Goal: Check status: Check status

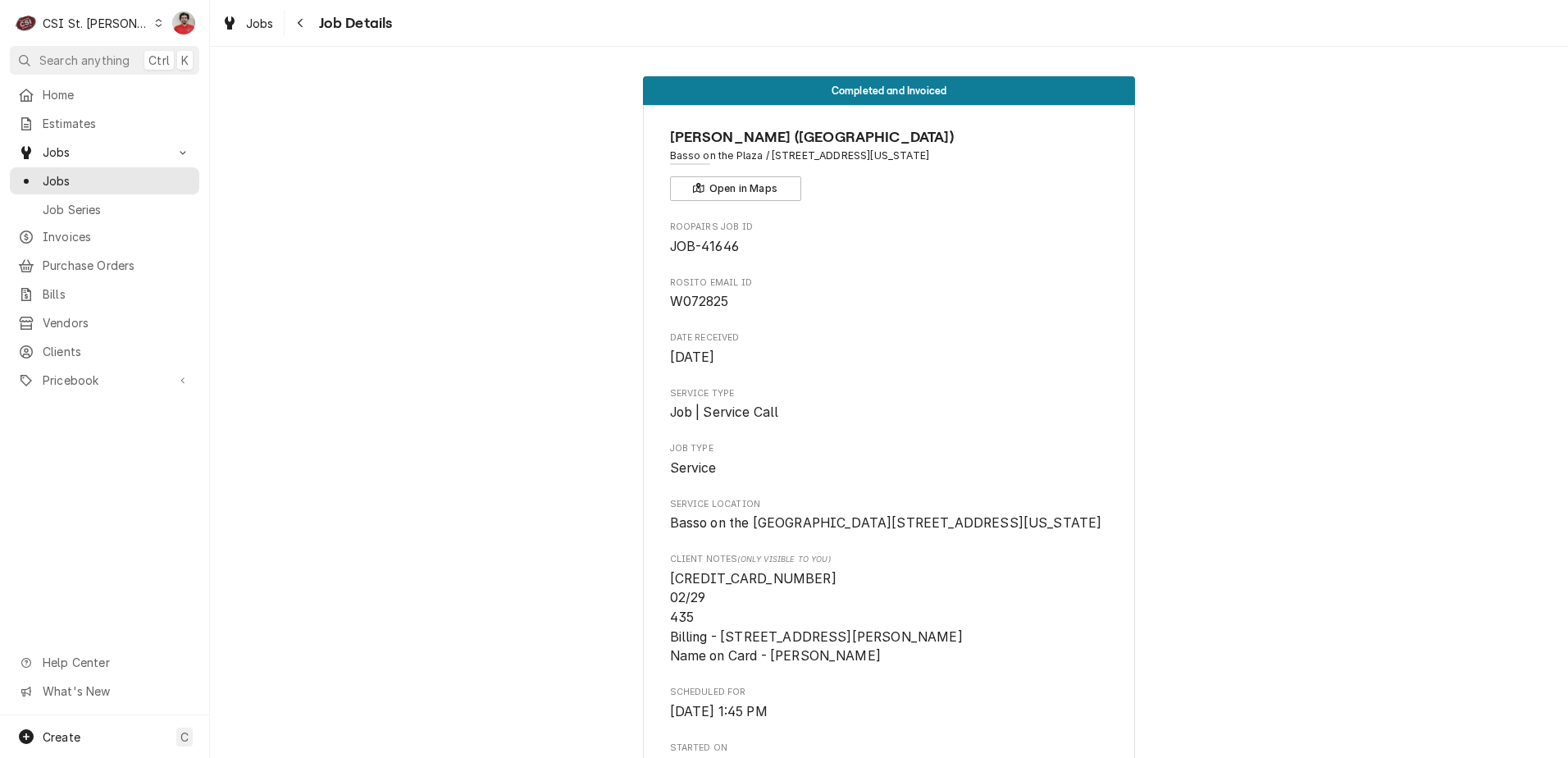
scroll to position [916, 0]
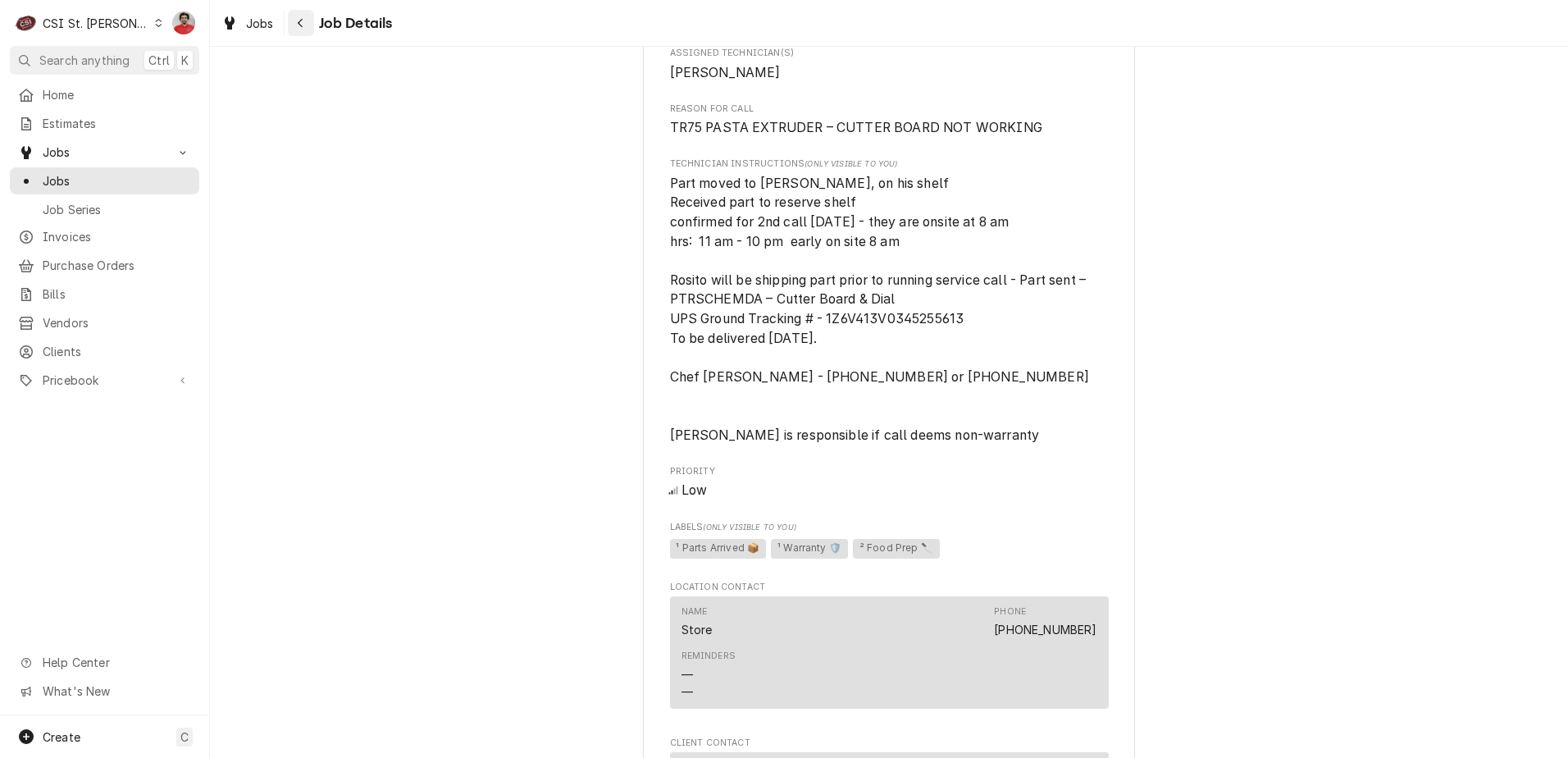
click at [298, 25] on icon "Navigate back" at bounding box center [300, 23] width 8 height 12
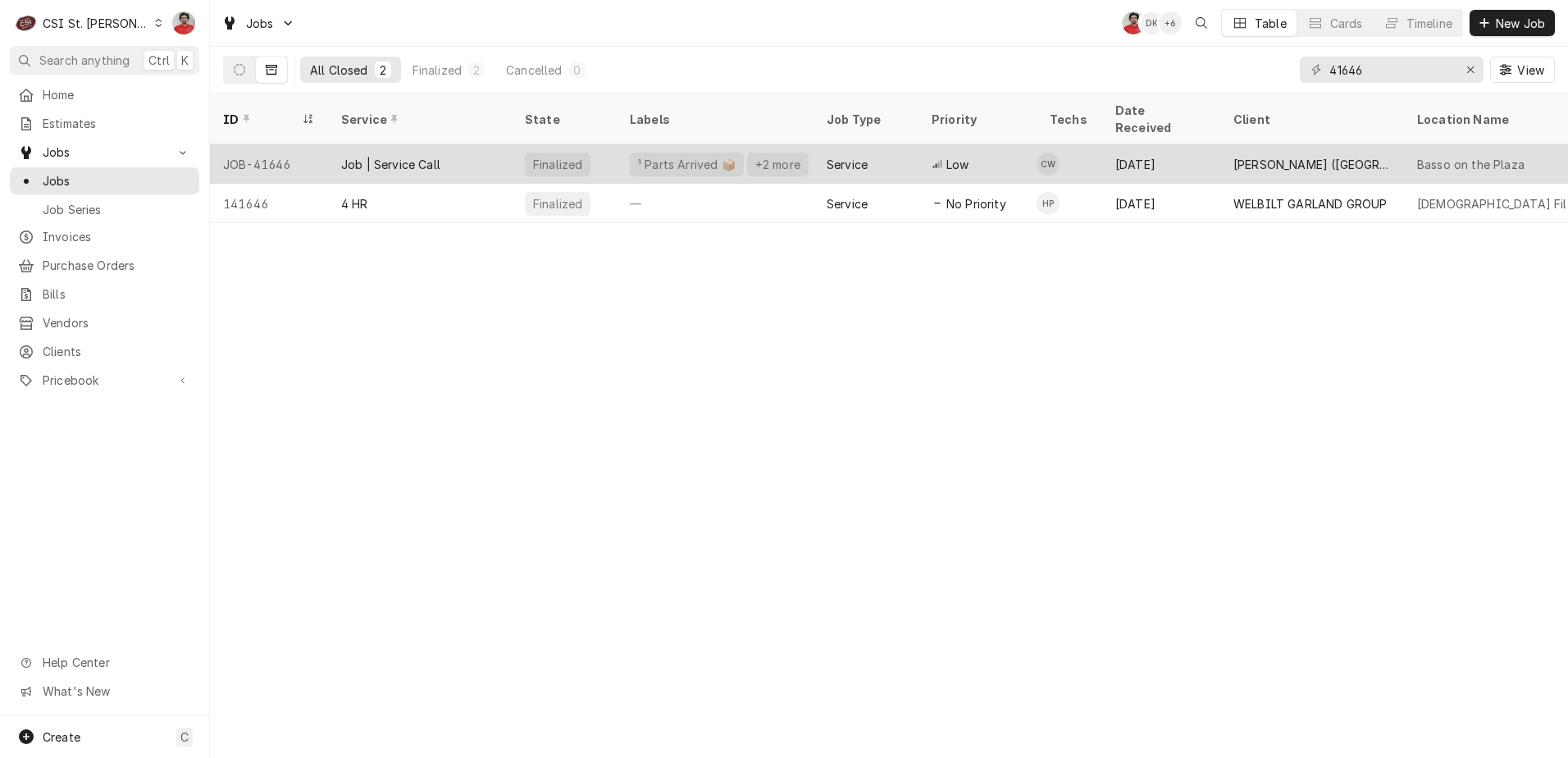
click at [329, 150] on div "Job | Service Call" at bounding box center [419, 164] width 183 height 39
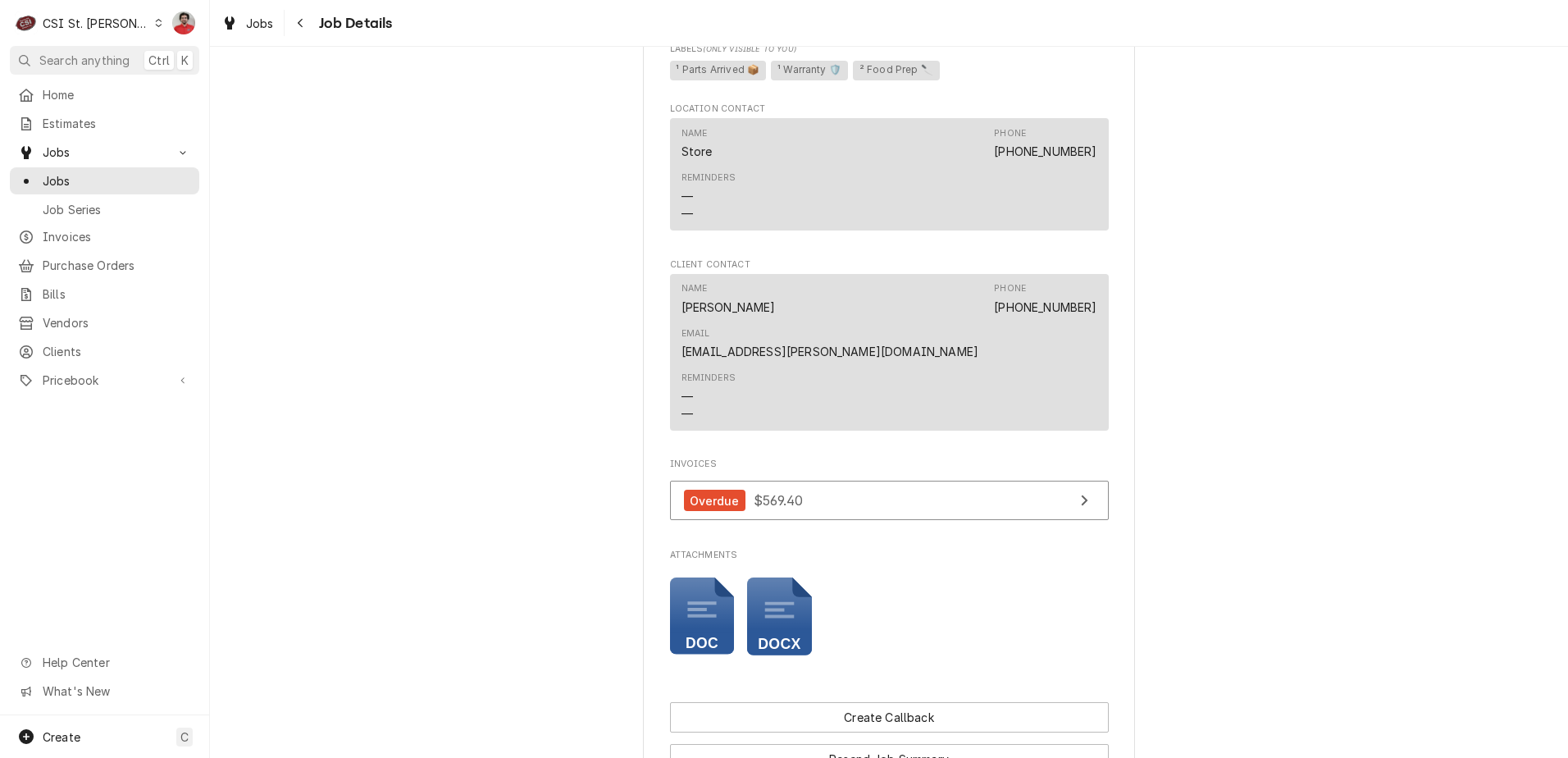
scroll to position [1735, 0]
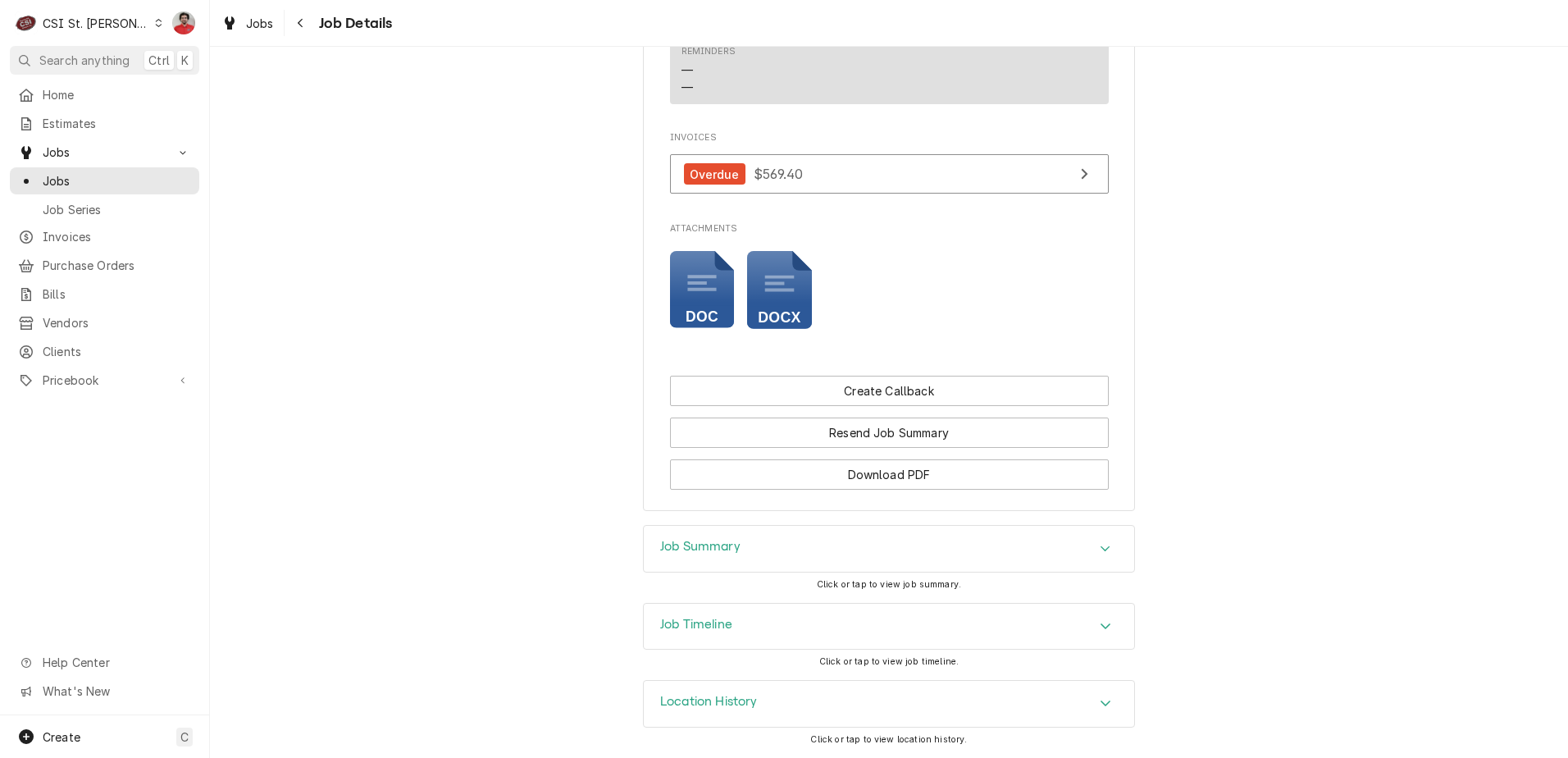
click at [694, 286] on icon "Attachments" at bounding box center [702, 290] width 64 height 78
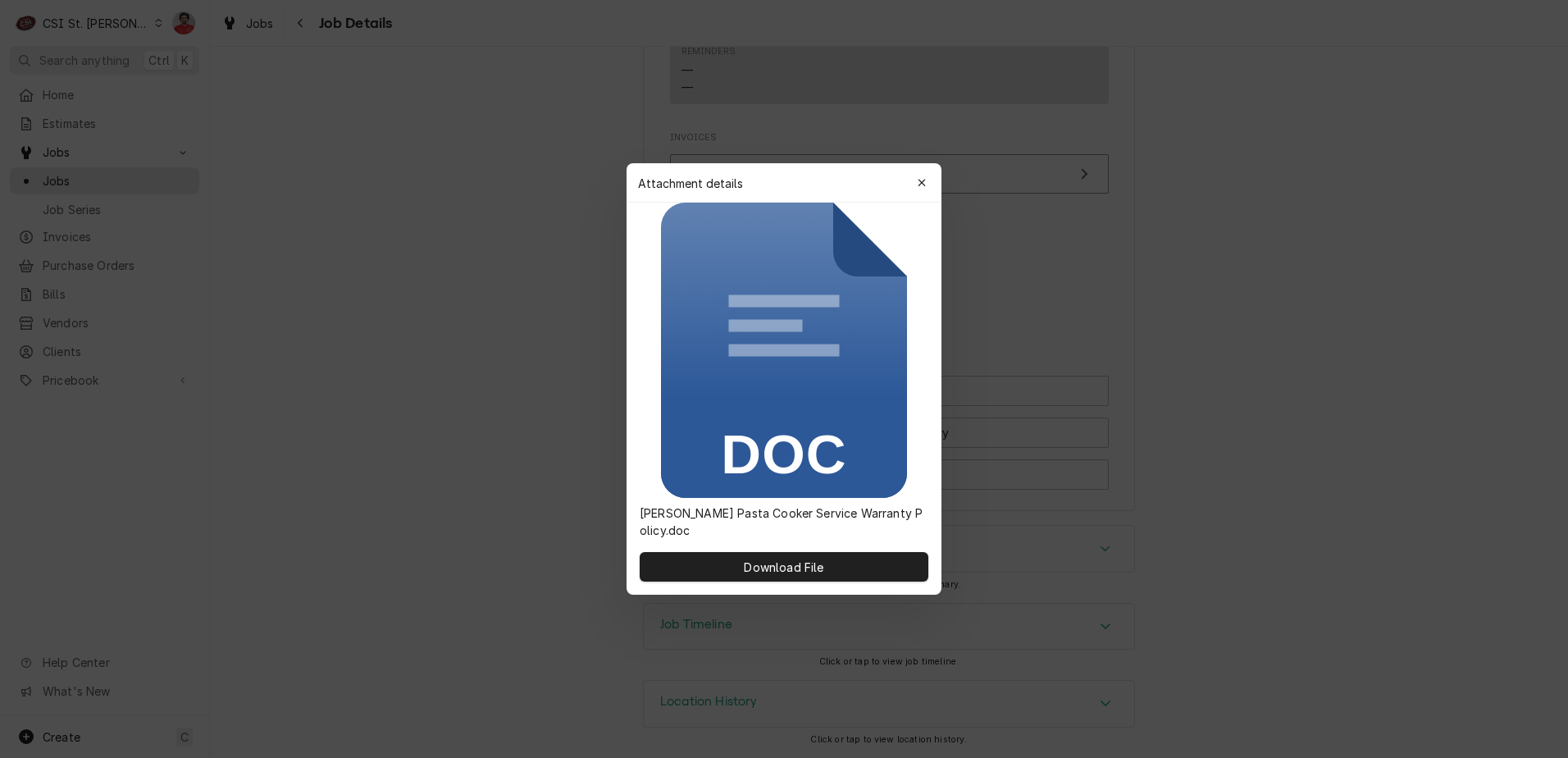
click at [604, 340] on div at bounding box center [784, 379] width 1568 height 758
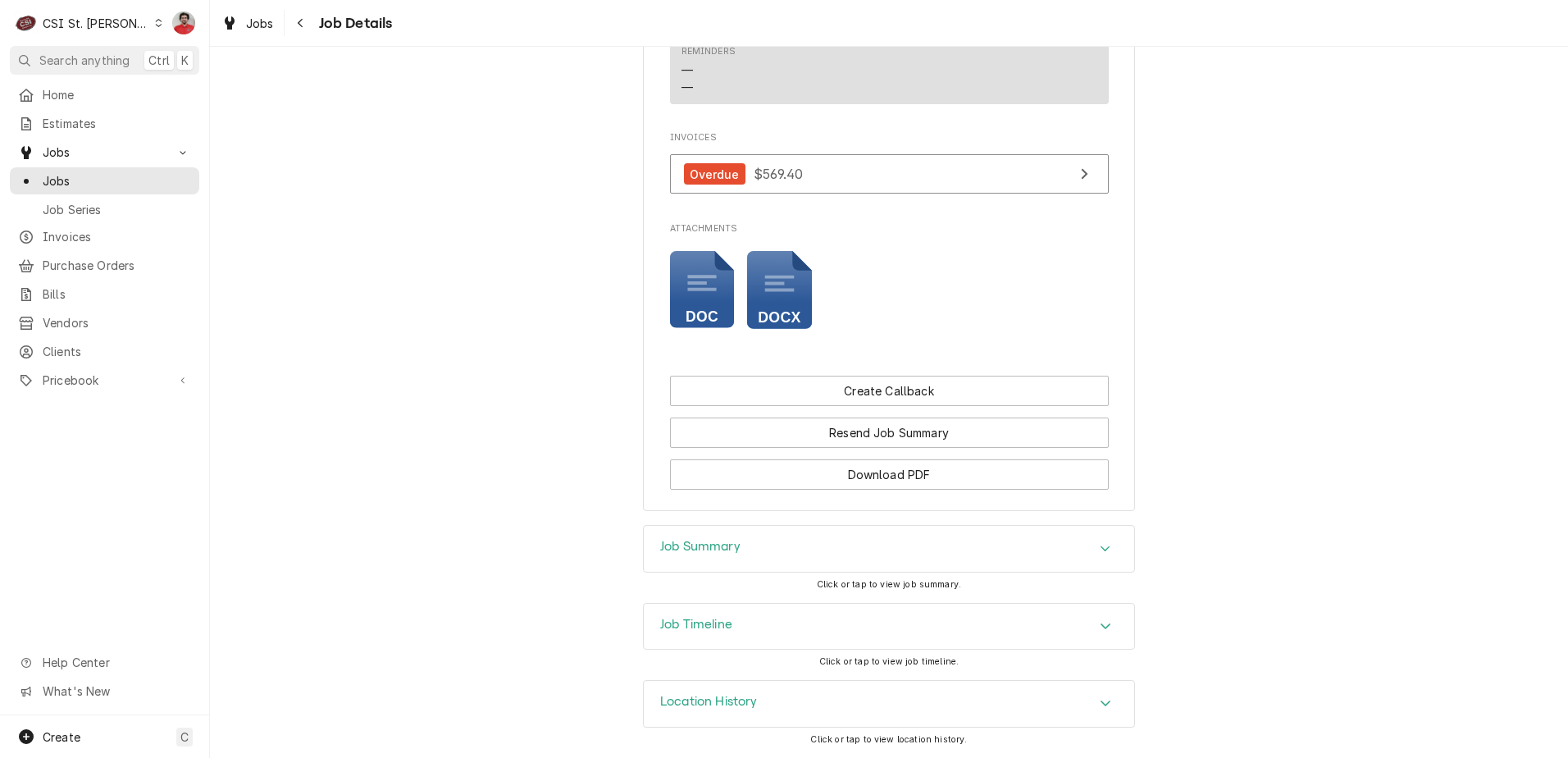
click at [735, 297] on icon "Attachments" at bounding box center [702, 290] width 64 height 78
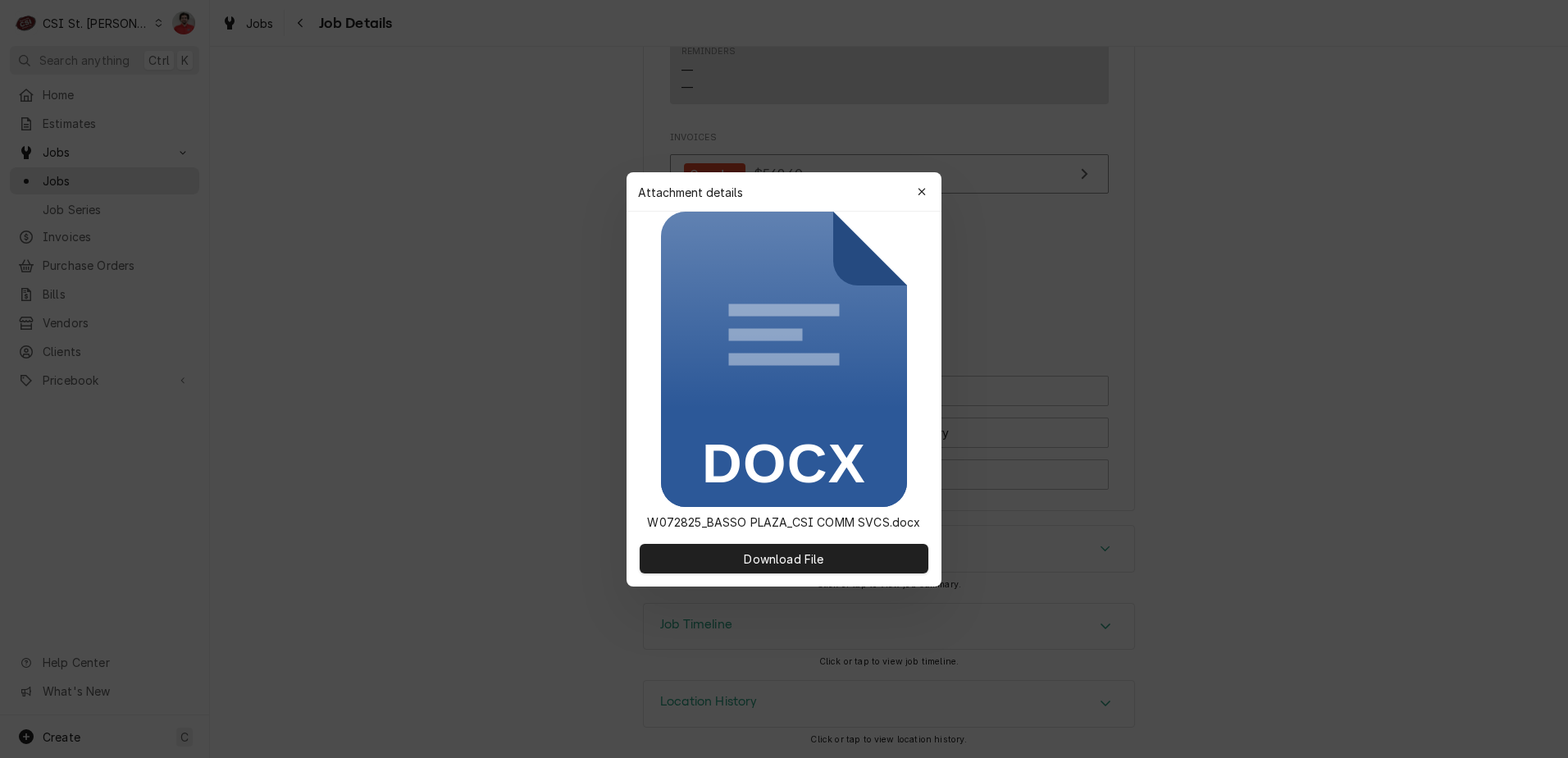
click at [379, 357] on div at bounding box center [784, 379] width 1568 height 758
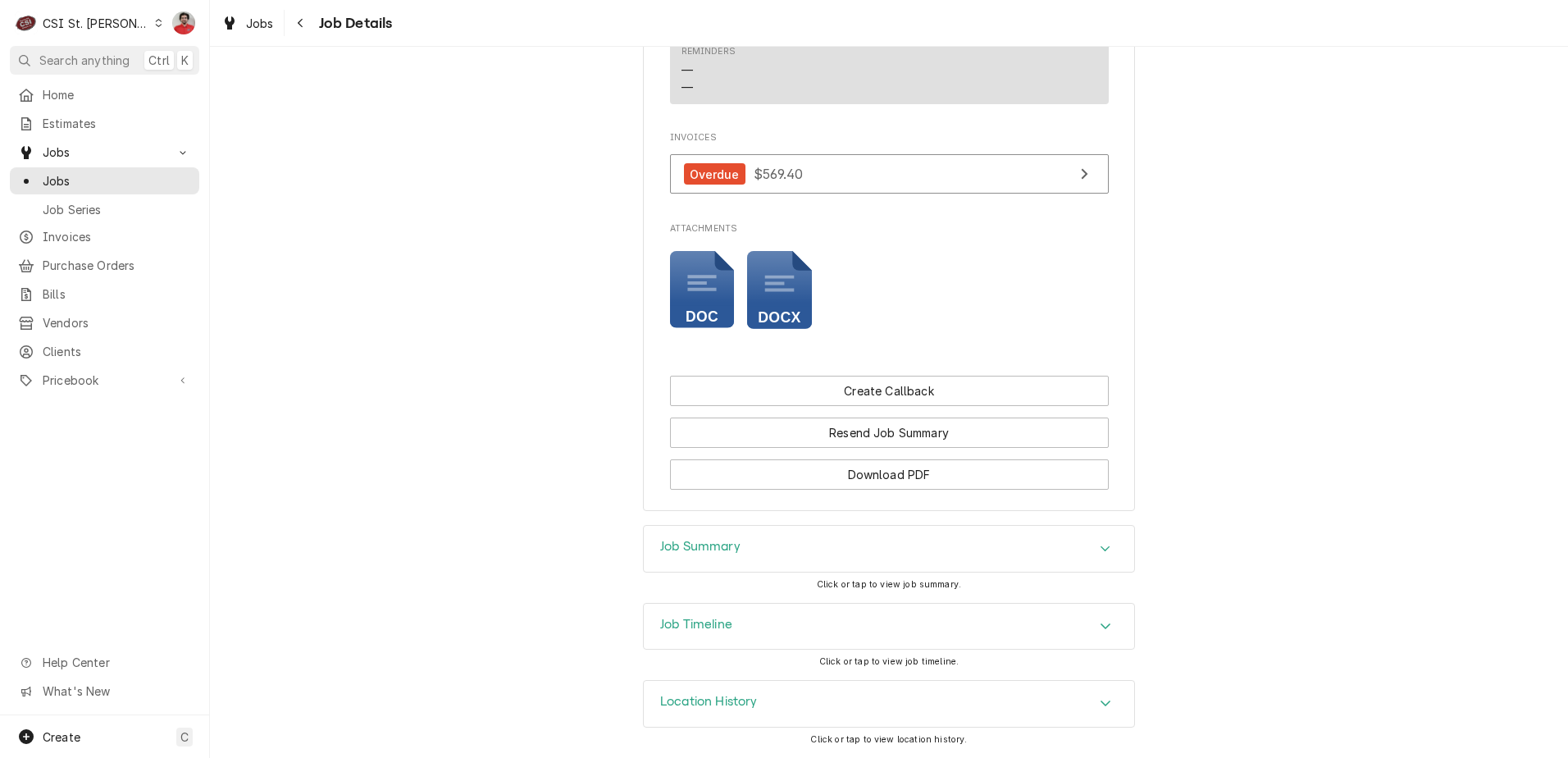
click at [748, 546] on div "Job Summary" at bounding box center [888, 548] width 490 height 46
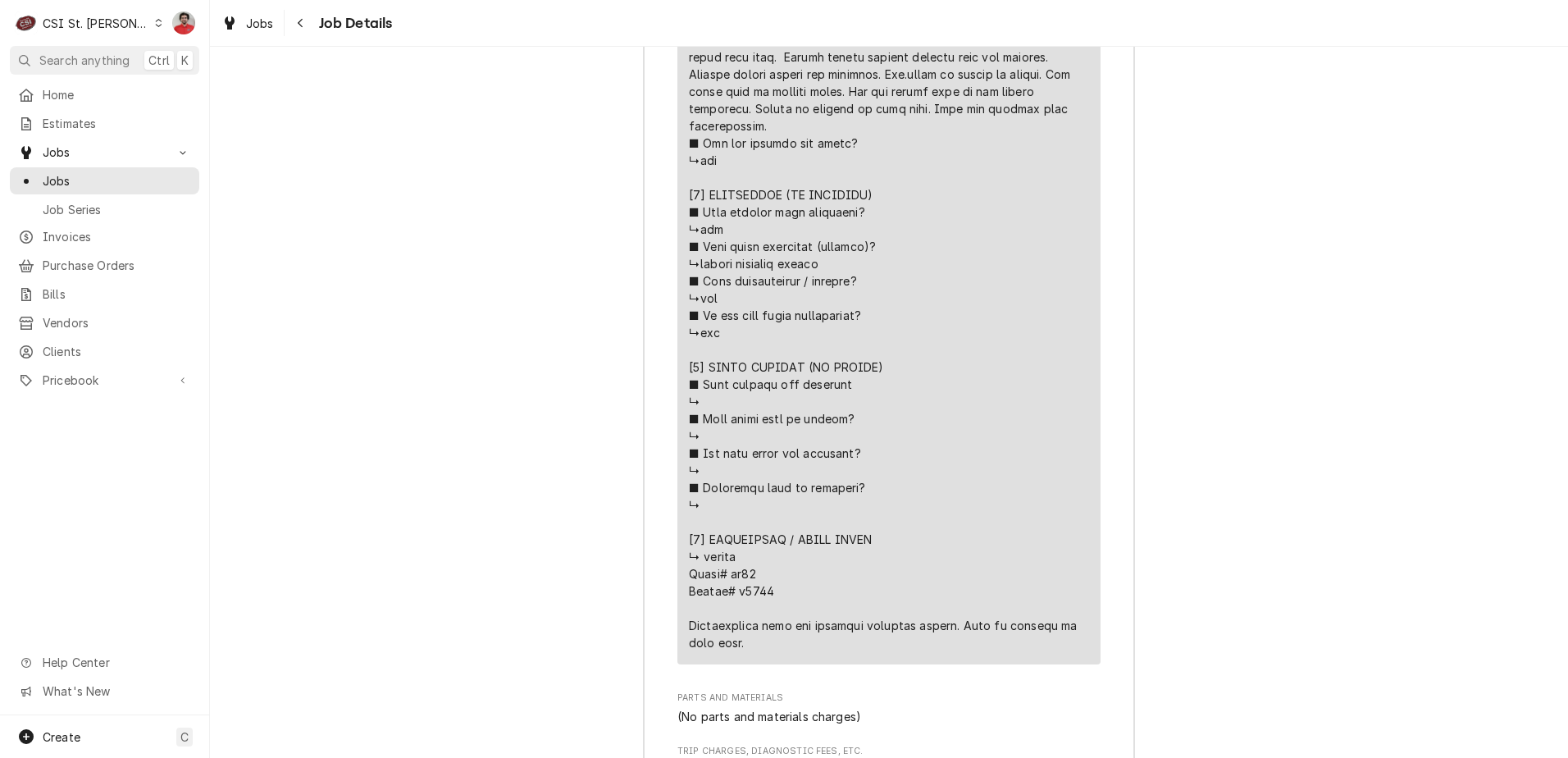
scroll to position [3702, 0]
